Goal: Information Seeking & Learning: Compare options

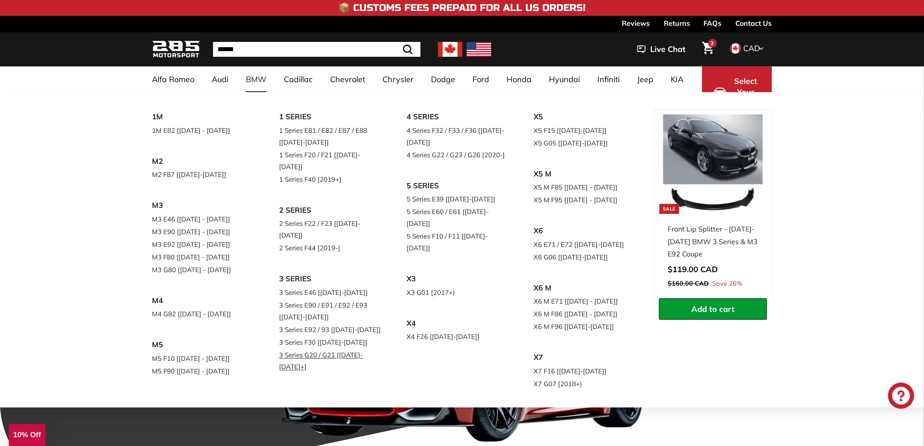
click at [294, 349] on link "3 Series G20 / G21 [[DATE]-[DATE]+]" at bounding box center [331, 361] width 103 height 24
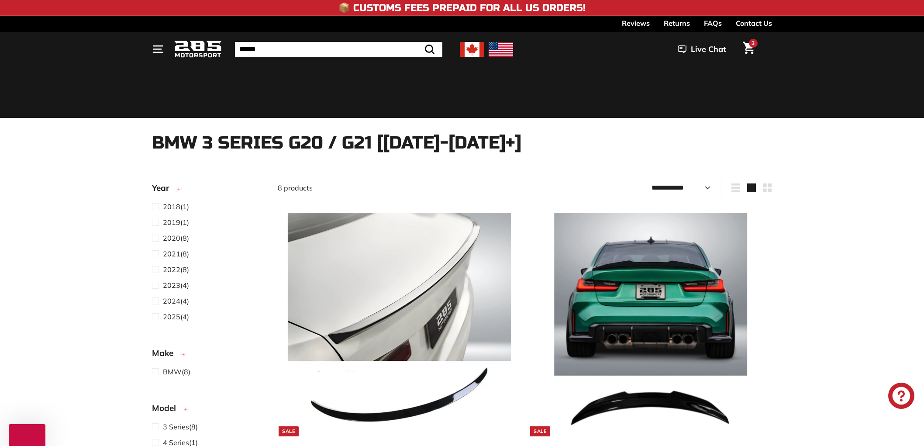
select select "**********"
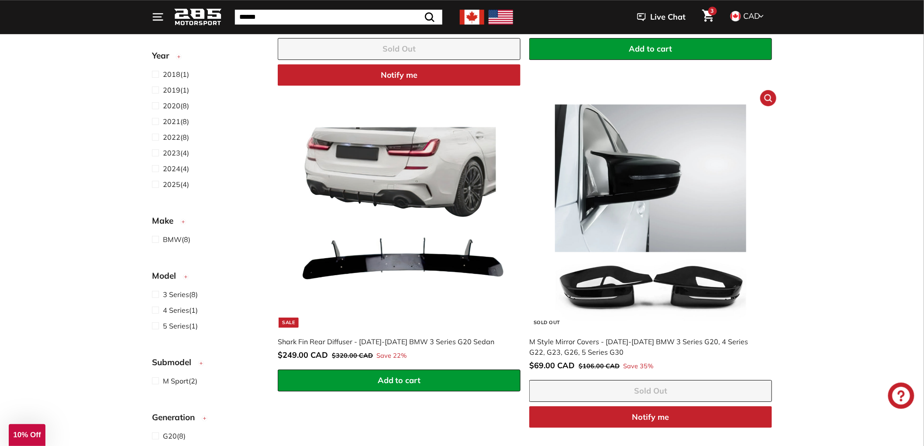
scroll to position [1116, 0]
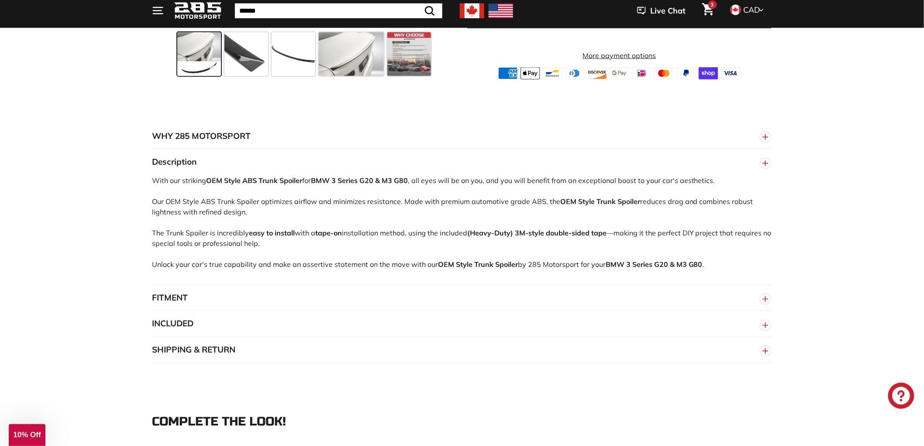
scroll to position [437, 0]
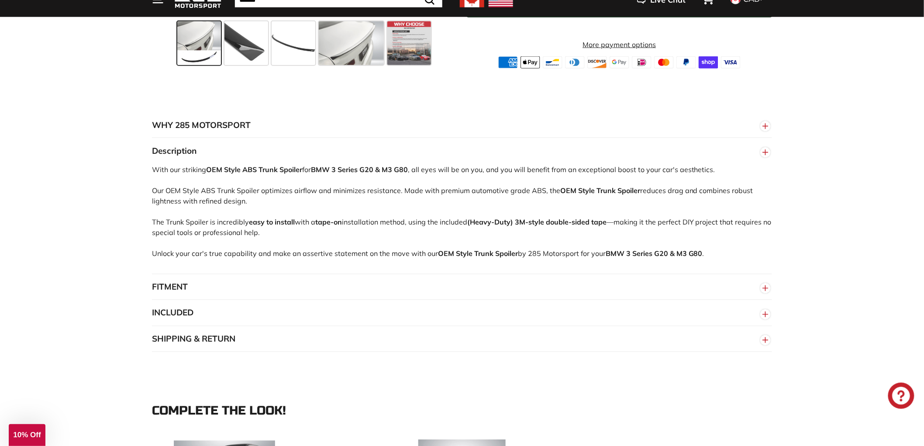
drag, startPoint x: 183, startPoint y: 168, endPoint x: 259, endPoint y: 173, distance: 75.3
click at [259, 173] on div "With our striking OEM Style ABS Trunk Spoiler for BMW 3 Series G20 & M3 G80 , a…" at bounding box center [462, 219] width 620 height 110
copy div "striking OEM Style ABS"
drag, startPoint x: 622, startPoint y: 164, endPoint x: 728, endPoint y: 169, distance: 106.7
click at [728, 169] on div "With our striking OEM Style ABS Trunk Spoiler for BMW 3 Series G20 & M3 G80 , a…" at bounding box center [462, 219] width 620 height 110
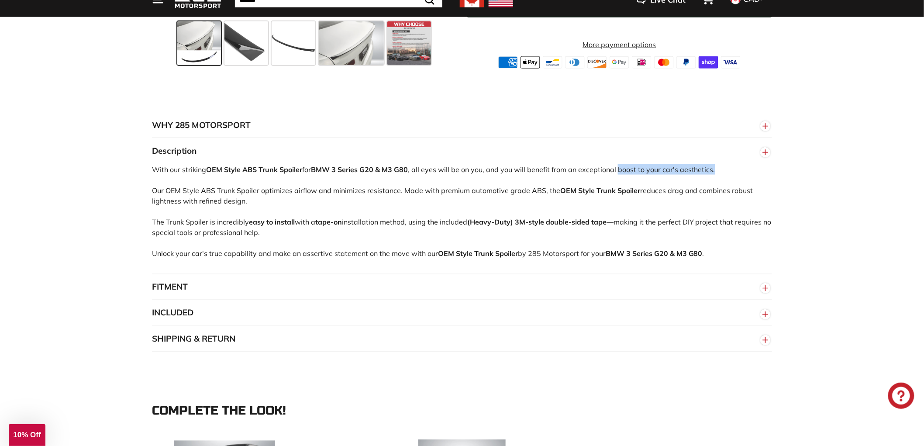
copy div "boost to your car's aesthetics."
drag, startPoint x: 301, startPoint y: 253, endPoint x: 364, endPoint y: 255, distance: 62.5
click at [364, 255] on div "With our striking OEM Style ABS Trunk Spoiler for BMW 3 Series G20 & M3 G80 , a…" at bounding box center [462, 219] width 620 height 110
copy div "assertive statement"
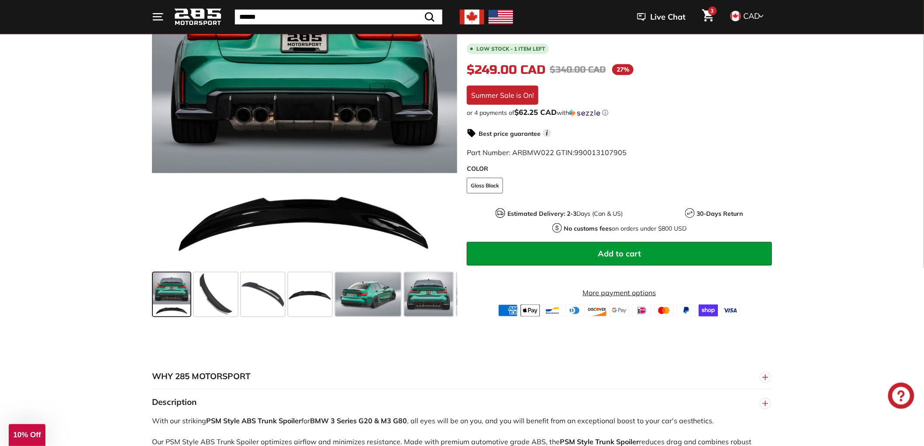
scroll to position [339, 0]
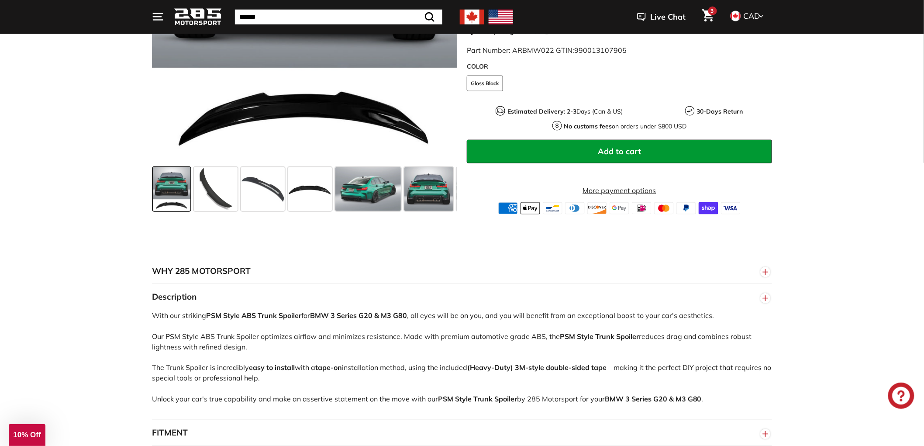
drag, startPoint x: 248, startPoint y: 366, endPoint x: 296, endPoint y: 368, distance: 48.1
click at [296, 368] on div "With our striking PSM Style ABS Trunk Spoiler for BMW 3 Series G20 & M3 G80 , a…" at bounding box center [462, 365] width 620 height 110
copy div "easy to install"
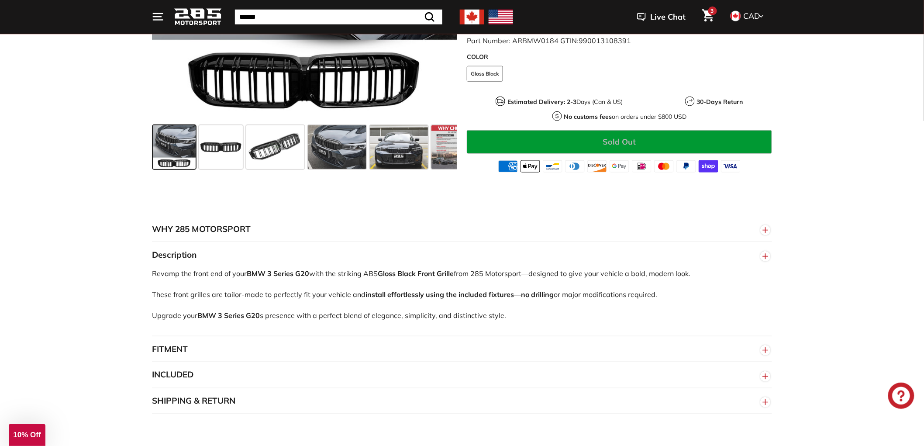
scroll to position [339, 0]
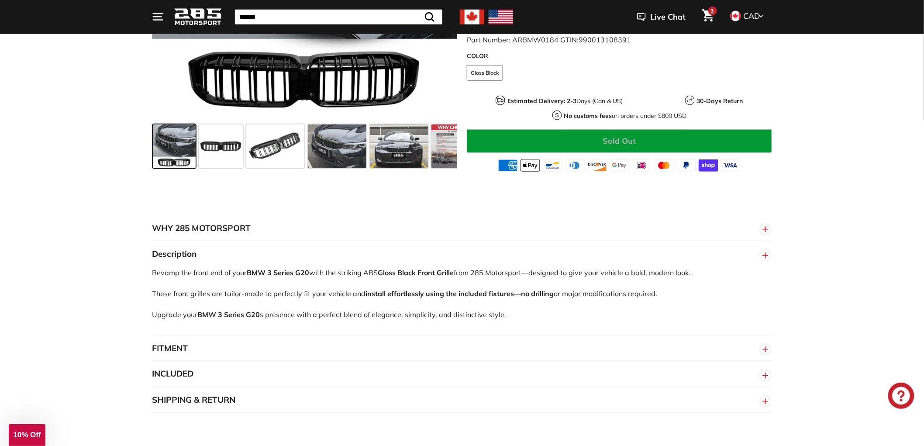
drag, startPoint x: 636, startPoint y: 269, endPoint x: 693, endPoint y: 269, distance: 57.2
click at [697, 269] on div "Revamp the front end of your BMW 3 Series G20 with the striking ABS Gloss Black…" at bounding box center [462, 301] width 620 height 68
copy div "bold, modern look."
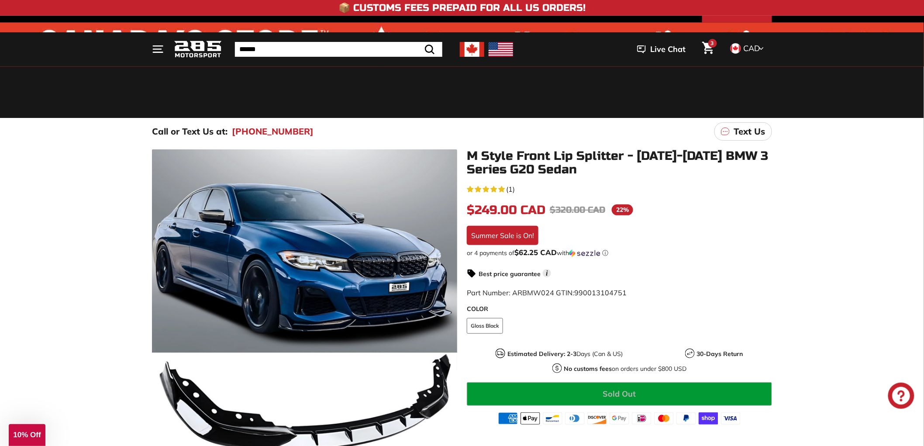
scroll to position [339, 0]
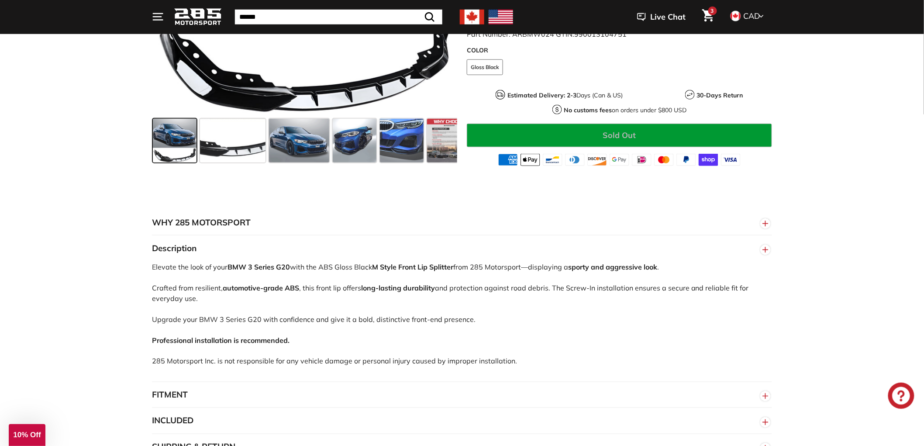
drag, startPoint x: 153, startPoint y: 267, endPoint x: 204, endPoint y: 271, distance: 50.8
click at [204, 271] on div "Elevate the look of your BMW 3 Series G20 with the ABS Gloss Black M Style Fron…" at bounding box center [462, 322] width 620 height 120
copy div "Elevate the look"
drag, startPoint x: 575, startPoint y: 265, endPoint x: 669, endPoint y: 267, distance: 94.4
click at [669, 267] on div "Elevate the look of your BMW 3 Series G20 with the ABS Gloss Black M Style Fron…" at bounding box center [462, 322] width 620 height 120
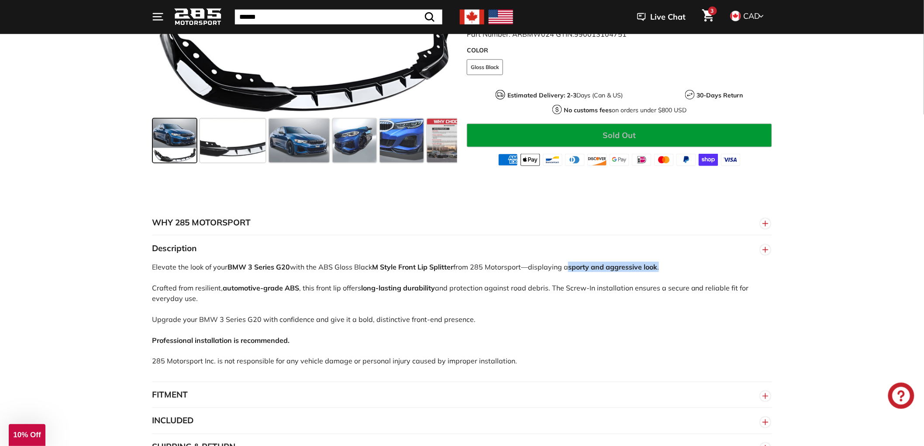
copy div "sporty and aggressive look ."
drag, startPoint x: 355, startPoint y: 319, endPoint x: 474, endPoint y: 320, distance: 119.7
click at [474, 320] on div "Elevate the look of your BMW 3 Series G20 with the ABS Gloss Black M Style Fron…" at bounding box center [462, 322] width 620 height 120
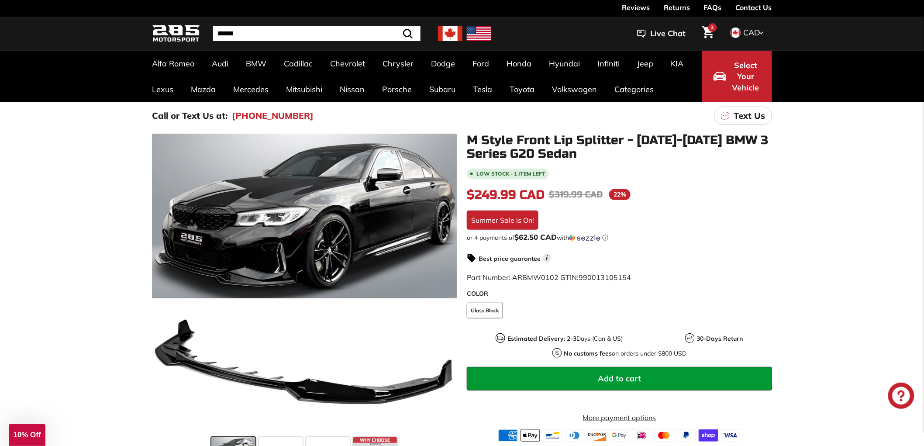
scroll to position [339, 0]
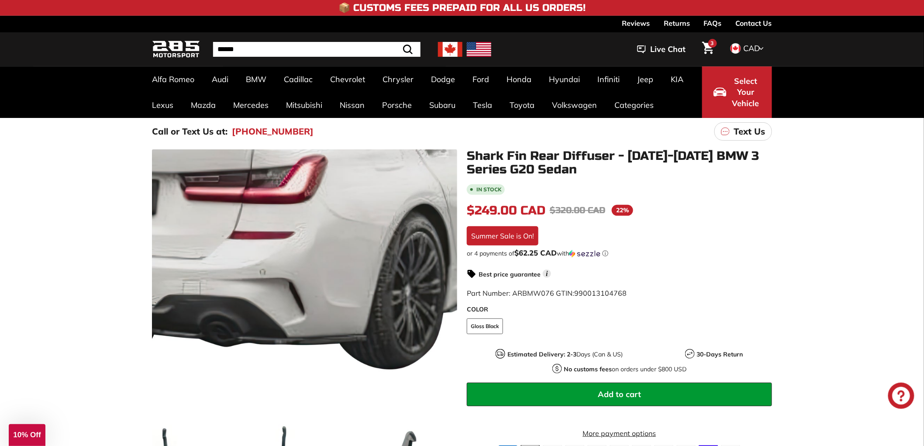
scroll to position [339, 0]
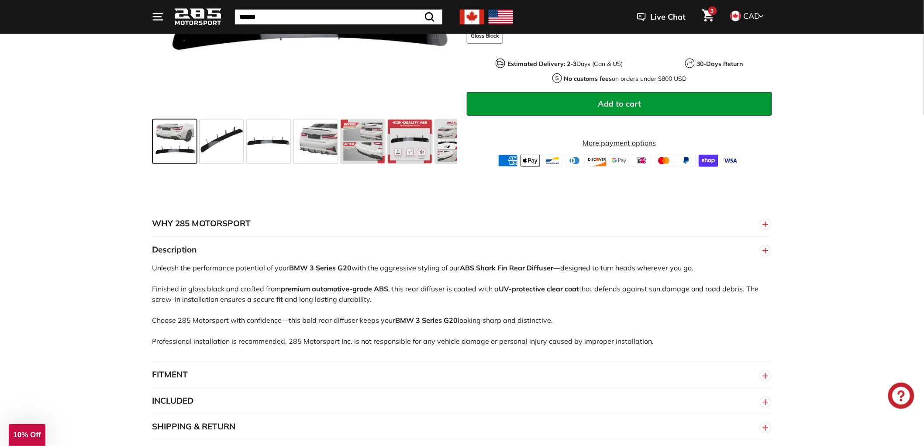
drag, startPoint x: 460, startPoint y: 319, endPoint x: 568, endPoint y: 319, distance: 107.9
click at [568, 319] on div "Unleash the performance potential of your BMW 3 Series G20 with the aggressive …" at bounding box center [462, 312] width 620 height 99
copy div "looking sharp and distinctive."
drag, startPoint x: 150, startPoint y: 266, endPoint x: 256, endPoint y: 267, distance: 106.6
click at [263, 267] on div "WHY 285 MOTORSPORT «We bring more to the table than our competitors and we’re c…" at bounding box center [462, 326] width 655 height 230
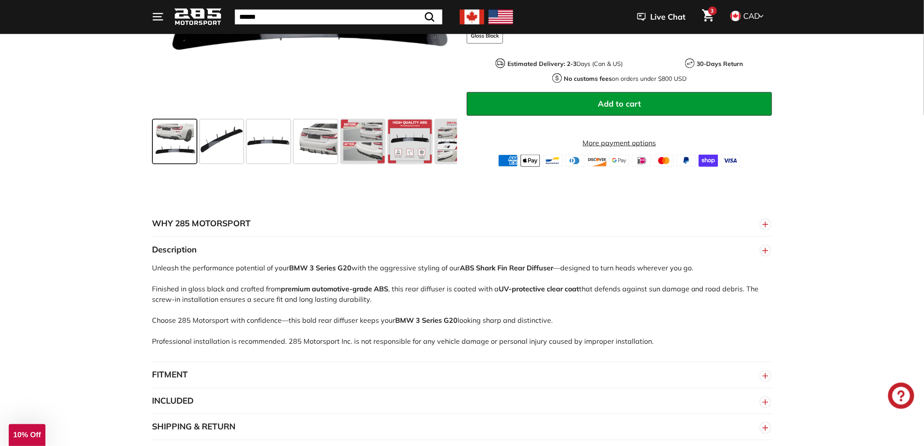
copy div "Unleash the performance potential"
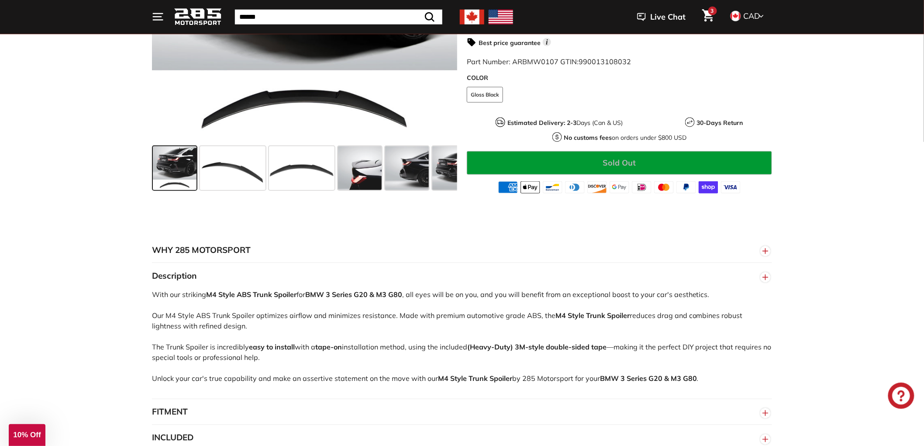
scroll to position [388, 0]
